Goal: Task Accomplishment & Management: Manage account settings

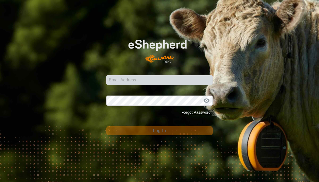
click at [171, 78] on input "Email Address" at bounding box center [159, 80] width 106 height 10
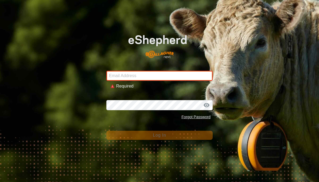
type input "Dobmob@3rivers.net"
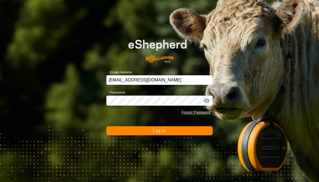
click at [167, 131] on button "Log In" at bounding box center [159, 131] width 106 height 9
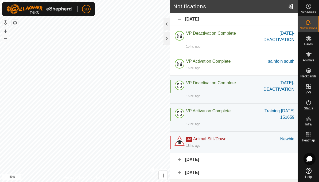
click at [307, 27] on span "Notifications" at bounding box center [308, 28] width 17 height 3
click at [312, 25] on icon at bounding box center [309, 22] width 6 height 6
click at [169, 41] on div at bounding box center [167, 38] width 6 height 13
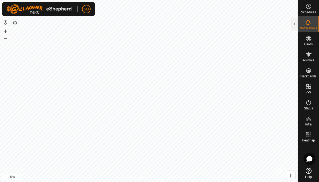
click at [311, 25] on icon at bounding box center [309, 22] width 6 height 6
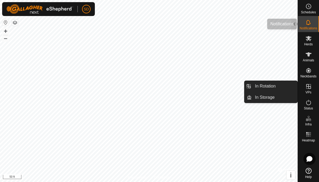
click at [310, 22] on icon at bounding box center [309, 22] width 6 height 6
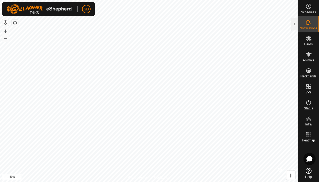
click at [311, 41] on icon at bounding box center [309, 38] width 6 height 6
click at [309, 24] on icon at bounding box center [308, 22] width 4 height 5
click at [310, 24] on icon at bounding box center [308, 22] width 4 height 5
click at [297, 27] on div at bounding box center [295, 24] width 6 height 13
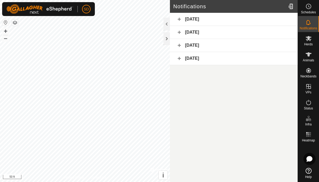
click at [219, 21] on div "[DATE]" at bounding box center [234, 19] width 128 height 13
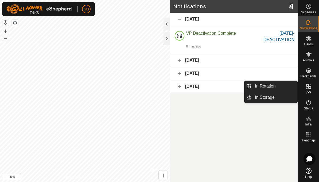
click at [277, 88] on link "In Rotation" at bounding box center [275, 86] width 46 height 11
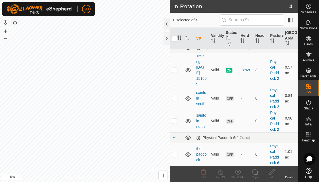
scroll to position [7, 0]
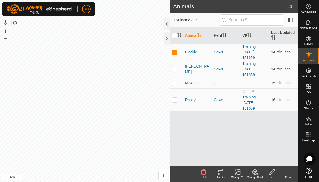
click at [178, 89] on td at bounding box center [176, 100] width 13 height 23
checkbox input "true"
click at [177, 50] on p-checkbox at bounding box center [174, 52] width 5 height 4
checkbox input "false"
click at [254, 95] on link "Training [DATE] 151659" at bounding box center [249, 103] width 13 height 16
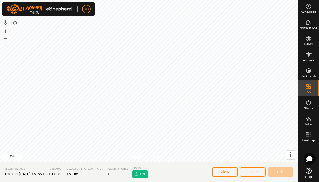
click at [254, 171] on span "Close" at bounding box center [253, 172] width 10 height 4
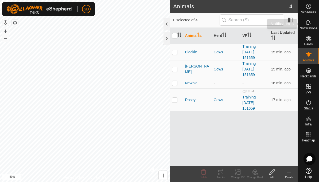
click at [310, 25] on icon at bounding box center [309, 22] width 6 height 6
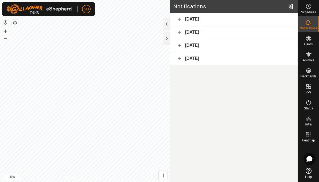
click at [215, 21] on div "[DATE]" at bounding box center [234, 19] width 128 height 13
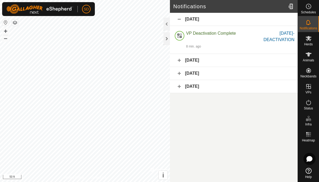
click at [213, 36] on span "VP Deactivation Complete" at bounding box center [211, 33] width 50 height 5
click at [280, 37] on div "[DATE]-DEACTIVATION" at bounding box center [272, 36] width 43 height 13
click at [307, 59] on span "Animals" at bounding box center [309, 60] width 12 height 3
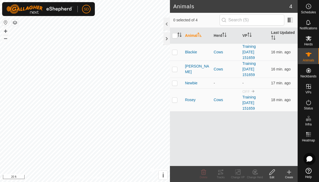
click at [177, 89] on td at bounding box center [176, 100] width 13 height 23
checkbox input "true"
click at [255, 95] on link "Training [DATE] 151659" at bounding box center [249, 103] width 13 height 16
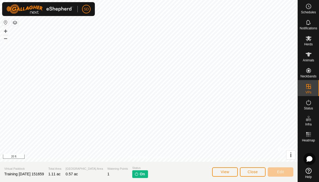
click at [252, 173] on span "Close" at bounding box center [253, 172] width 10 height 4
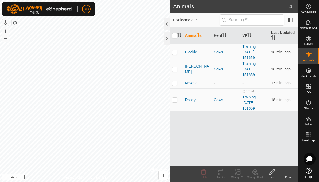
click at [176, 89] on td at bounding box center [176, 100] width 13 height 23
checkbox input "true"
click at [237, 177] on div "Change VP" at bounding box center [237, 178] width 17 height 4
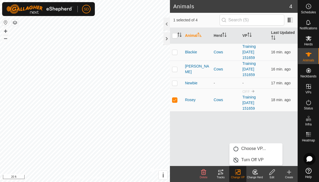
click at [259, 147] on span "Choose VP..." at bounding box center [254, 149] width 25 height 6
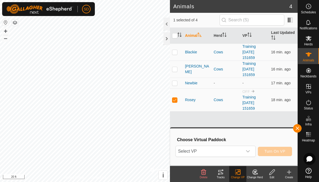
click at [247, 153] on icon "dropdown trigger" at bounding box center [248, 152] width 4 height 4
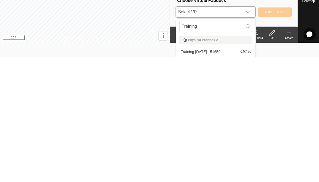
scroll to position [15, 0]
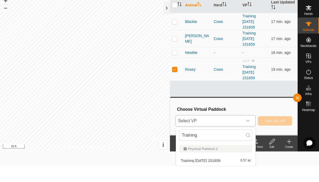
type input "Training"
click at [243, 132] on span "Select VP" at bounding box center [209, 137] width 67 height 11
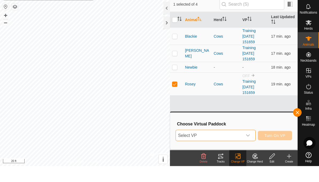
scroll to position [0, 0]
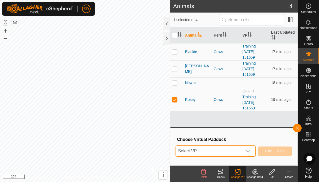
click at [251, 152] on div "dropdown trigger" at bounding box center [248, 151] width 11 height 11
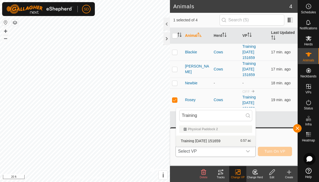
click at [221, 139] on span "Training [DATE] 151659" at bounding box center [201, 141] width 40 height 4
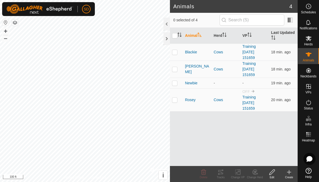
click at [308, 25] on icon at bounding box center [308, 22] width 4 height 5
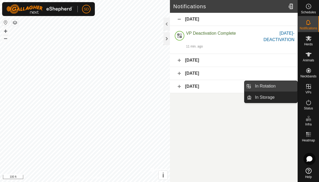
click at [271, 85] on span "In Rotation" at bounding box center [265, 86] width 21 height 6
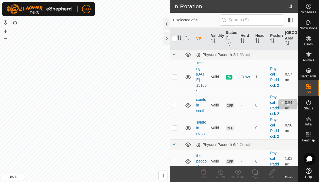
click at [306, 105] on icon at bounding box center [309, 102] width 6 height 6
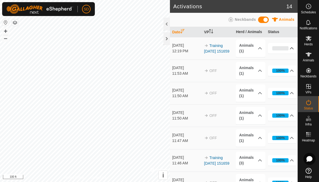
click at [278, 53] on p-accordion-header "0%" at bounding box center [282, 48] width 29 height 11
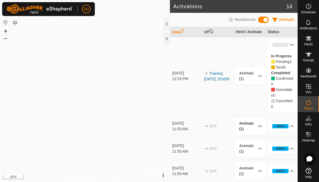
click at [256, 127] on p-accordion-header "Animals (1)" at bounding box center [250, 127] width 29 height 18
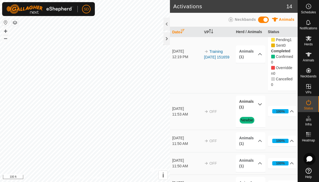
scroll to position [25, 0]
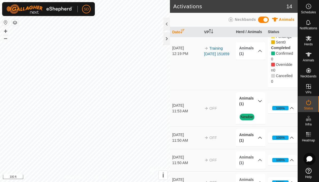
click at [260, 139] on icon at bounding box center [260, 138] width 4 height 4
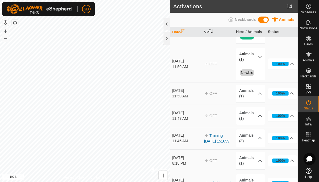
scroll to position [107, 0]
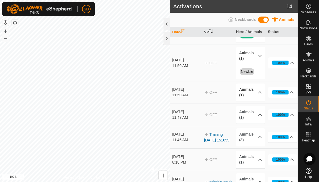
click at [260, 91] on icon at bounding box center [260, 92] width 4 height 2
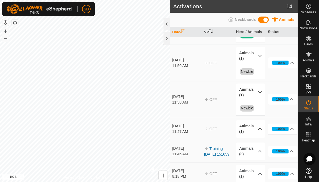
click at [260, 132] on p-accordion-header "Animals (1)" at bounding box center [250, 129] width 29 height 18
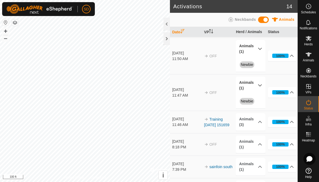
scroll to position [152, 0]
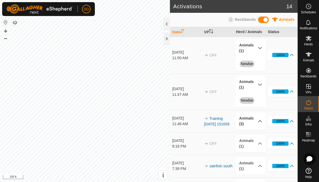
click at [261, 123] on p-accordion-header "Animals (3)" at bounding box center [250, 122] width 29 height 18
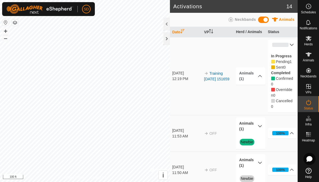
scroll to position [0, 0]
click at [254, 77] on p-accordion-header "Animals (1)" at bounding box center [250, 76] width 29 height 18
click at [166, 40] on div at bounding box center [167, 38] width 6 height 13
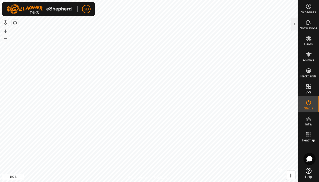
click at [309, 25] on icon at bounding box center [309, 22] width 6 height 6
click at [297, 23] on div at bounding box center [295, 24] width 6 height 13
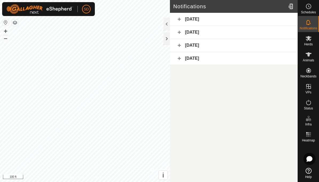
click at [254, 20] on div "[DATE]" at bounding box center [234, 19] width 128 height 13
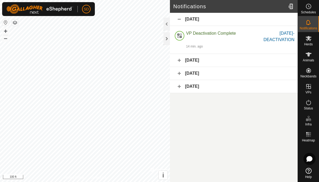
click at [182, 22] on div "[DATE]" at bounding box center [234, 19] width 128 height 13
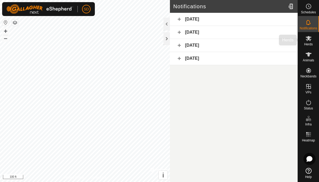
click at [309, 41] on icon at bounding box center [309, 38] width 6 height 6
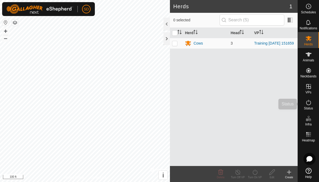
click at [308, 106] on icon at bounding box center [309, 102] width 6 height 6
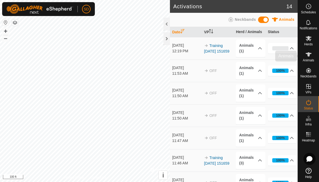
click at [309, 56] on icon at bounding box center [309, 54] width 6 height 4
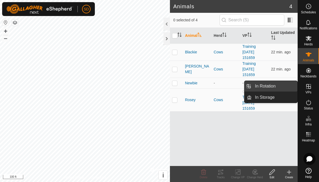
click at [282, 85] on link "In Rotation" at bounding box center [275, 86] width 46 height 11
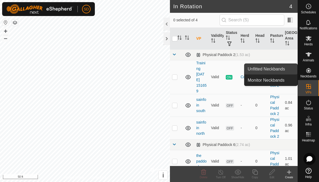
click at [281, 70] on span "Unfitted Neckbands" at bounding box center [266, 69] width 37 height 6
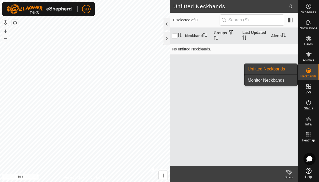
click at [284, 81] on span "Monitor Neckbands" at bounding box center [266, 80] width 37 height 6
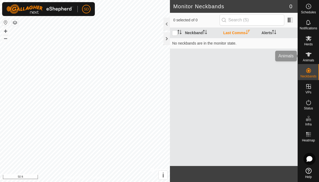
click at [309, 58] on es-animals-svg-icon at bounding box center [309, 54] width 10 height 9
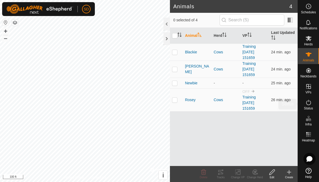
click at [311, 105] on icon at bounding box center [309, 102] width 6 height 6
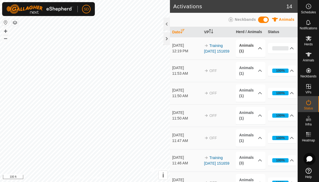
click at [256, 54] on p-accordion-header "Animals (1)" at bounding box center [250, 49] width 29 height 18
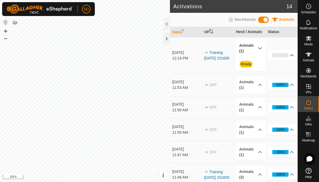
click at [289, 58] on p-accordion-header "0%" at bounding box center [282, 55] width 29 height 11
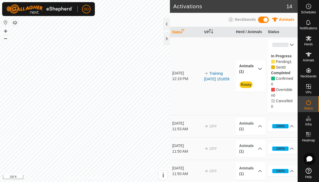
click at [294, 47] on p-accordion-header "0%" at bounding box center [282, 45] width 29 height 11
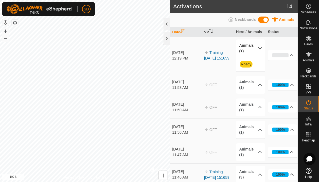
click at [259, 48] on icon at bounding box center [260, 48] width 4 height 4
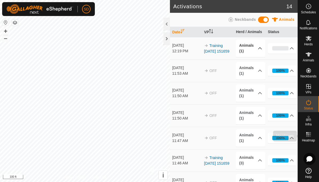
click at [310, 135] on icon at bounding box center [309, 135] width 6 height 6
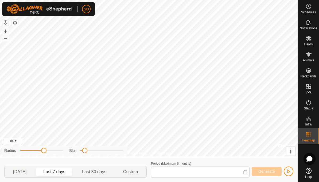
type input "Aug 06, 2025 - Aug 12, 2025"
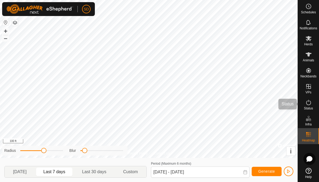
click at [308, 107] on span "Status" at bounding box center [308, 108] width 9 height 3
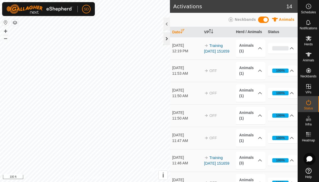
click at [167, 41] on div at bounding box center [167, 38] width 6 height 13
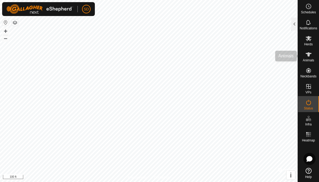
click at [309, 58] on es-animals-svg-icon at bounding box center [309, 54] width 10 height 9
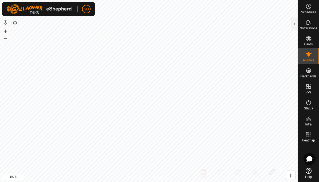
click at [292, 24] on div at bounding box center [295, 24] width 6 height 13
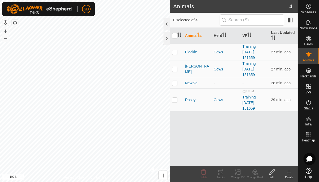
click at [176, 98] on p-checkbox at bounding box center [174, 100] width 5 height 4
checkbox input "true"
click at [178, 61] on td at bounding box center [176, 69] width 13 height 17
checkbox input "true"
click at [178, 49] on td at bounding box center [176, 52] width 13 height 17
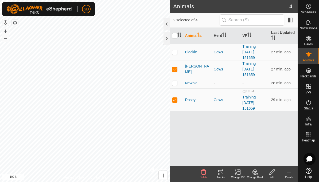
checkbox input "true"
click at [178, 98] on p-checkbox at bounding box center [174, 100] width 5 height 4
checkbox input "false"
click at [178, 61] on td at bounding box center [176, 69] width 13 height 17
checkbox input "false"
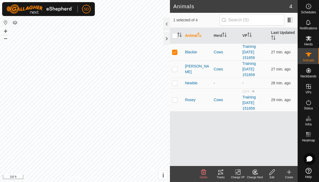
click at [175, 46] on td at bounding box center [176, 52] width 13 height 17
checkbox input "false"
click at [174, 98] on p-checkbox at bounding box center [174, 100] width 5 height 4
click at [176, 98] on p-checkbox at bounding box center [174, 100] width 5 height 4
checkbox input "false"
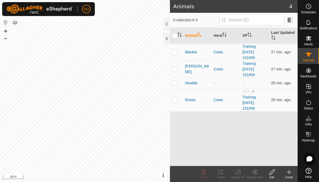
click at [177, 67] on p-checkbox at bounding box center [174, 69] width 5 height 4
click at [178, 61] on td at bounding box center [176, 69] width 13 height 17
checkbox input "false"
click at [178, 89] on td at bounding box center [176, 100] width 13 height 23
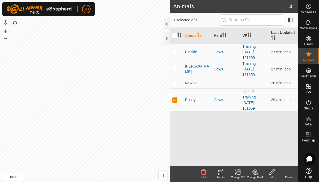
checkbox input "false"
click at [310, 105] on icon at bounding box center [308, 102] width 5 height 5
checkbox input "true"
checkbox input "false"
checkbox input "true"
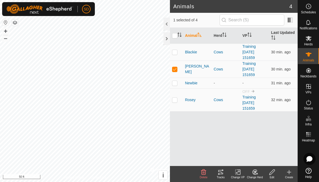
checkbox input "false"
click at [308, 42] on es-mob-svg-icon at bounding box center [309, 38] width 10 height 9
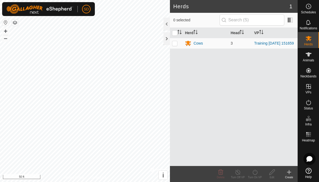
click at [223, 45] on div "Cows" at bounding box center [205, 43] width 41 height 6
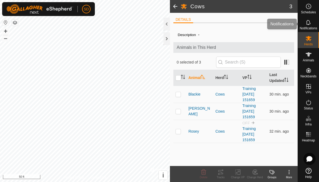
click at [310, 27] on span "Notifications" at bounding box center [308, 28] width 17 height 3
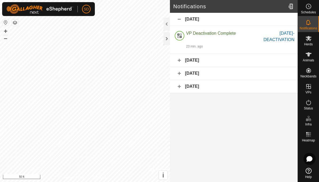
click at [293, 9] on div at bounding box center [291, 6] width 11 height 15
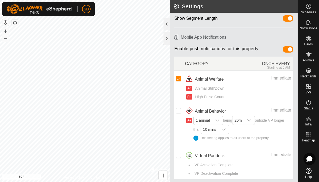
scroll to position [40, 0]
click at [180, 153] on input "checkbox" at bounding box center [178, 155] width 5 height 5
checkbox input "true"
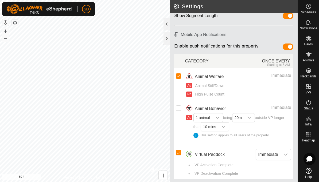
scroll to position [43, 0]
click at [286, 154] on icon "dropdown trigger" at bounding box center [286, 155] width 4 height 2
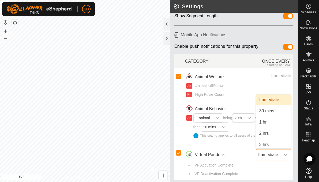
click at [276, 168] on li "VP Activation Complete" at bounding box center [242, 167] width 99 height 9
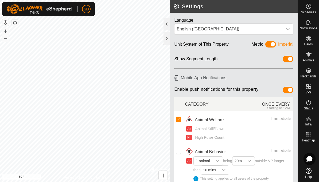
scroll to position [0, 0]
click at [311, 58] on es-animals-svg-icon at bounding box center [309, 54] width 10 height 9
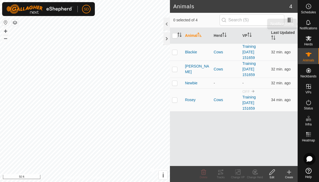
click at [308, 25] on icon at bounding box center [309, 22] width 6 height 6
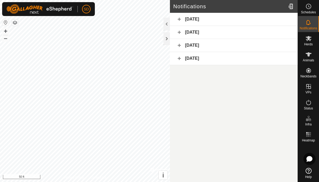
click at [291, 10] on div at bounding box center [291, 6] width 11 height 15
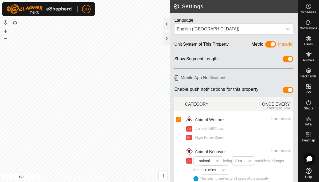
click at [164, 42] on div at bounding box center [167, 38] width 6 height 13
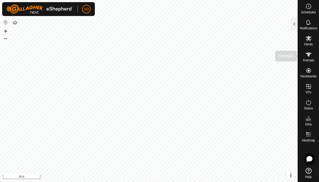
click at [312, 56] on icon at bounding box center [309, 54] width 6 height 6
click at [293, 23] on div at bounding box center [295, 24] width 6 height 13
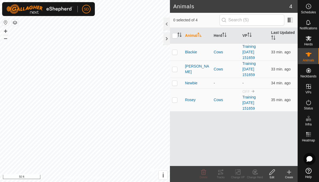
click at [177, 90] on td at bounding box center [176, 100] width 13 height 23
click at [175, 91] on td at bounding box center [176, 100] width 13 height 23
checkbox input "false"
click at [309, 107] on span "Status" at bounding box center [308, 108] width 9 height 3
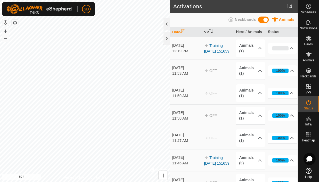
click at [310, 27] on span "Notifications" at bounding box center [308, 28] width 17 height 3
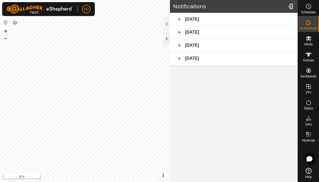
click at [212, 21] on div "[DATE]" at bounding box center [234, 19] width 128 height 13
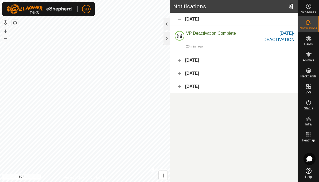
click at [309, 22] on icon at bounding box center [309, 22] width 6 height 6
click at [312, 57] on icon at bounding box center [309, 54] width 6 height 6
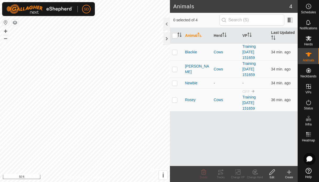
click at [169, 40] on div at bounding box center [167, 38] width 6 height 13
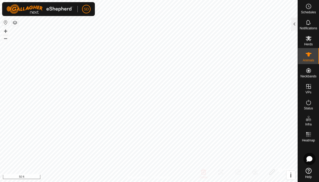
click at [292, 24] on div at bounding box center [295, 24] width 6 height 13
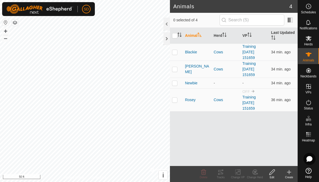
click at [170, 41] on div at bounding box center [167, 38] width 6 height 13
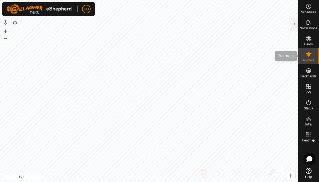
click at [313, 63] on div "Animals" at bounding box center [308, 56] width 21 height 16
click at [307, 59] on span "Animals" at bounding box center [309, 60] width 12 height 3
click at [296, 22] on div at bounding box center [295, 24] width 6 height 13
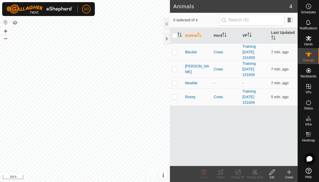
click at [310, 105] on icon at bounding box center [308, 102] width 5 height 5
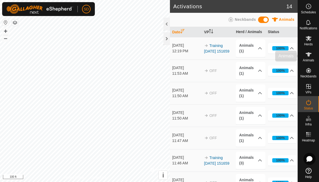
click at [309, 58] on es-animals-svg-icon at bounding box center [309, 54] width 10 height 9
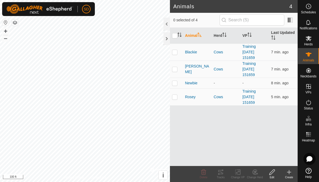
click at [309, 107] on span "Status" at bounding box center [308, 108] width 9 height 3
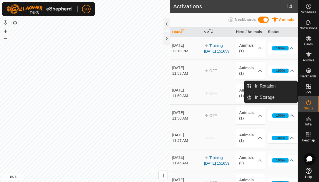
click at [279, 87] on link "In Rotation" at bounding box center [275, 86] width 46 height 11
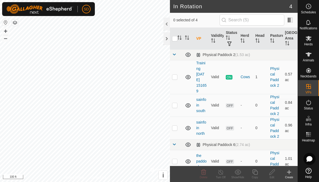
click at [307, 104] on icon at bounding box center [308, 102] width 5 height 5
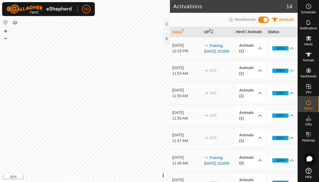
click at [292, 50] on icon at bounding box center [292, 48] width 4 height 4
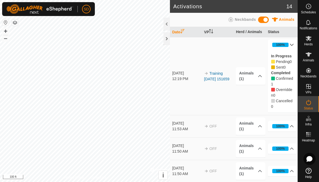
click at [168, 39] on div at bounding box center [167, 38] width 6 height 13
